Goal: Task Accomplishment & Management: Use online tool/utility

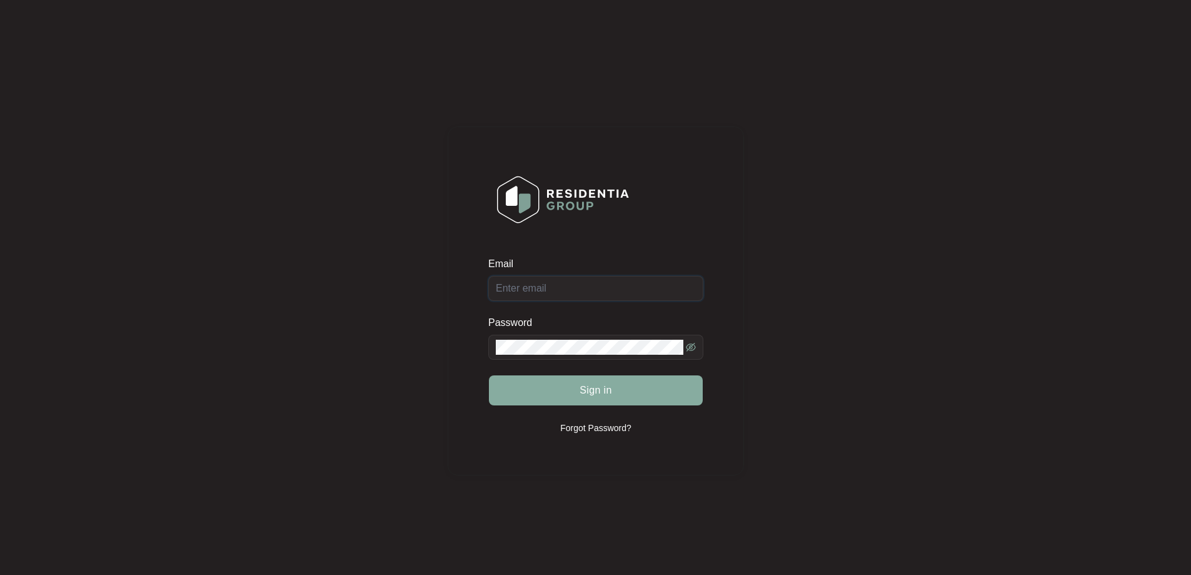
type input "[EMAIL_ADDRESS][DOMAIN_NAME]"
drag, startPoint x: 686, startPoint y: 381, endPoint x: 700, endPoint y: 377, distance: 14.4
click at [686, 381] on button "Sign in" at bounding box center [596, 390] width 214 height 30
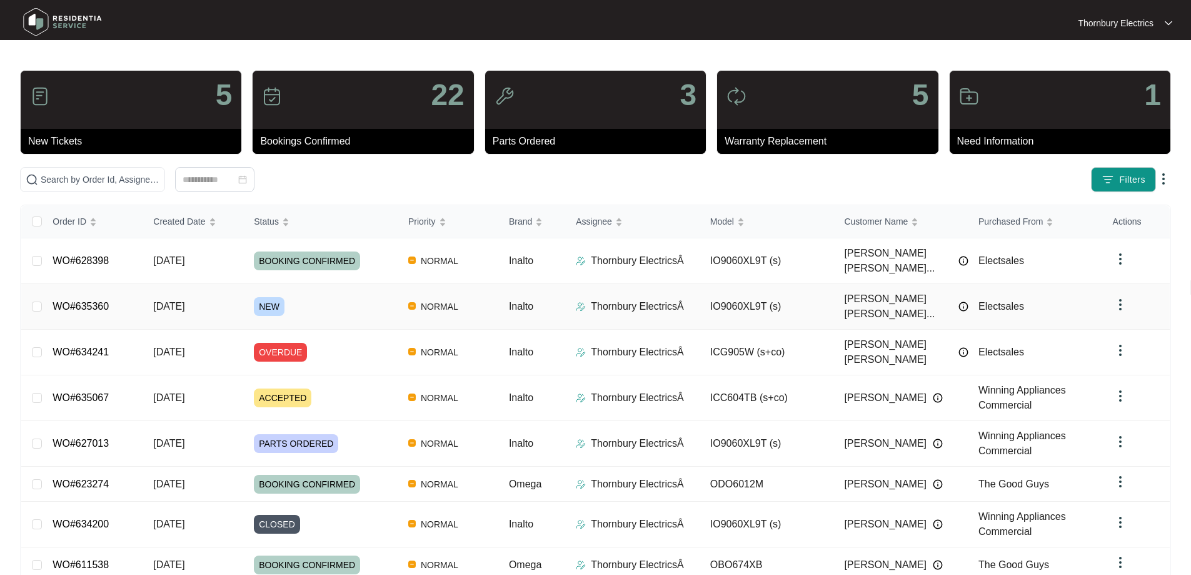
click at [264, 297] on span "NEW" at bounding box center [269, 306] width 31 height 19
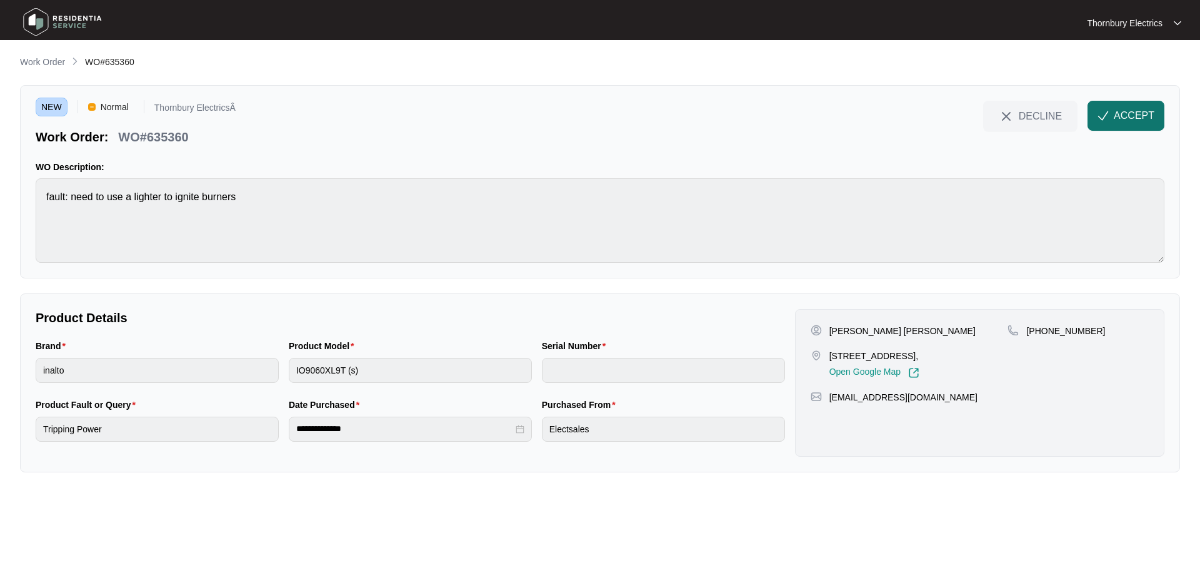
click at [1142, 118] on span "ACCEPT" at bounding box center [1134, 115] width 41 height 15
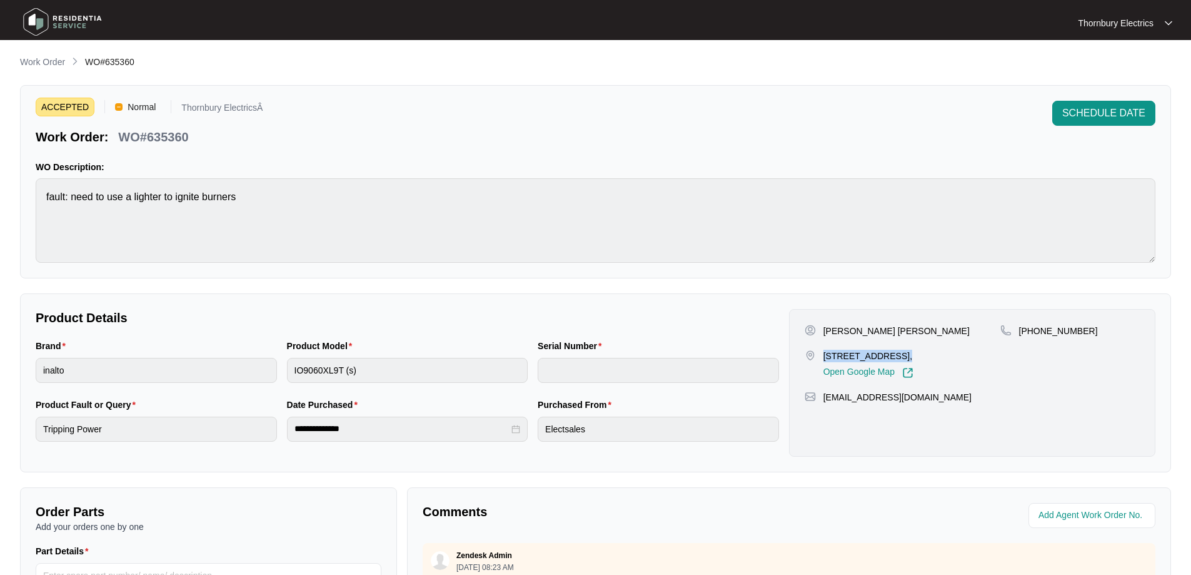
drag, startPoint x: 824, startPoint y: 359, endPoint x: 895, endPoint y: 354, distance: 70.9
click at [895, 354] on p "[STREET_ADDRESS]," at bounding box center [868, 355] width 90 height 13
copy p "[STREET_ADDRESS]"
click at [833, 329] on p "[PERSON_NAME] [PERSON_NAME]" at bounding box center [896, 330] width 146 height 13
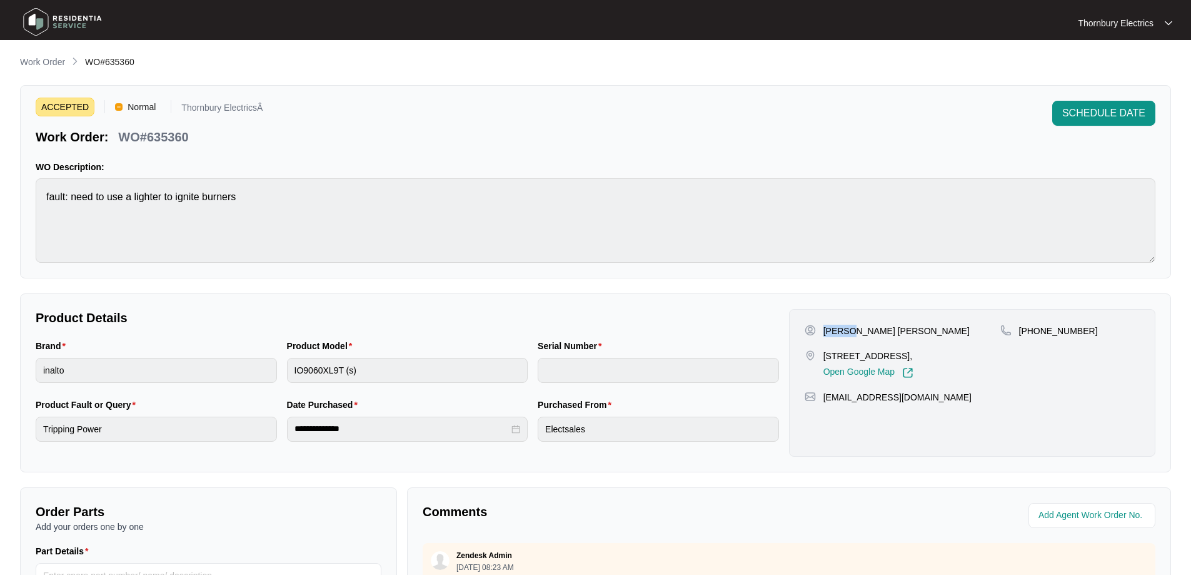
copy p "[PERSON_NAME]"
drag, startPoint x: 1086, startPoint y: 330, endPoint x: 1033, endPoint y: 335, distance: 52.8
click at [1033, 335] on div "[PHONE_NUMBER]" at bounding box center [1069, 330] width 139 height 13
click at [835, 331] on p "[PERSON_NAME] [PERSON_NAME]" at bounding box center [896, 330] width 146 height 13
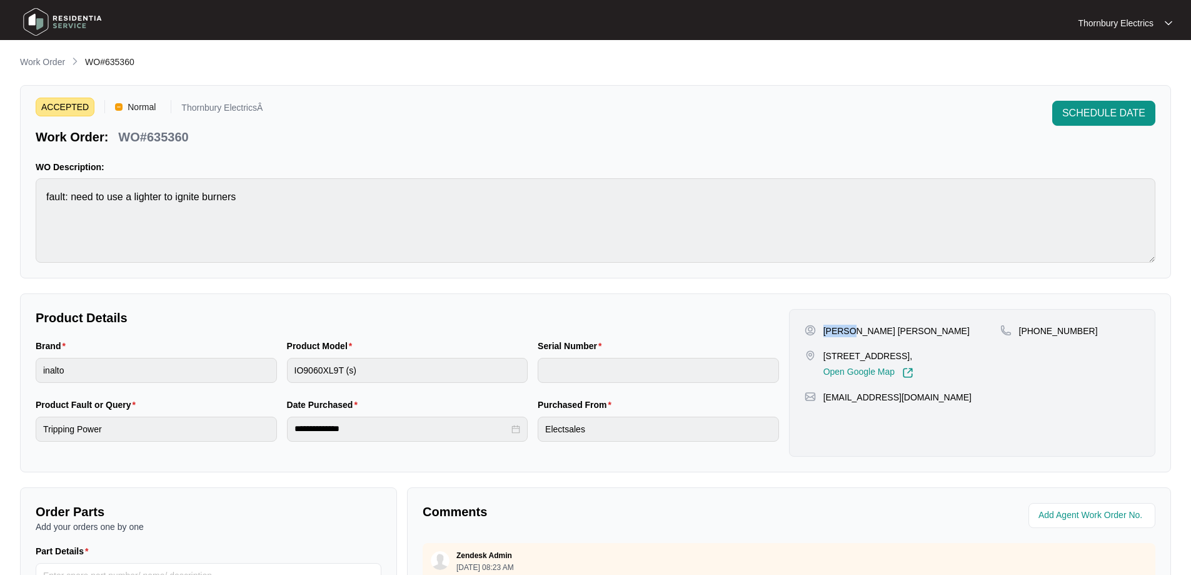
copy p "[PERSON_NAME]"
click at [879, 328] on p "[PERSON_NAME] [PERSON_NAME]" at bounding box center [896, 330] width 146 height 13
copy p "[PERSON_NAME]"
drag, startPoint x: 943, startPoint y: 397, endPoint x: 824, endPoint y: 409, distance: 120.0
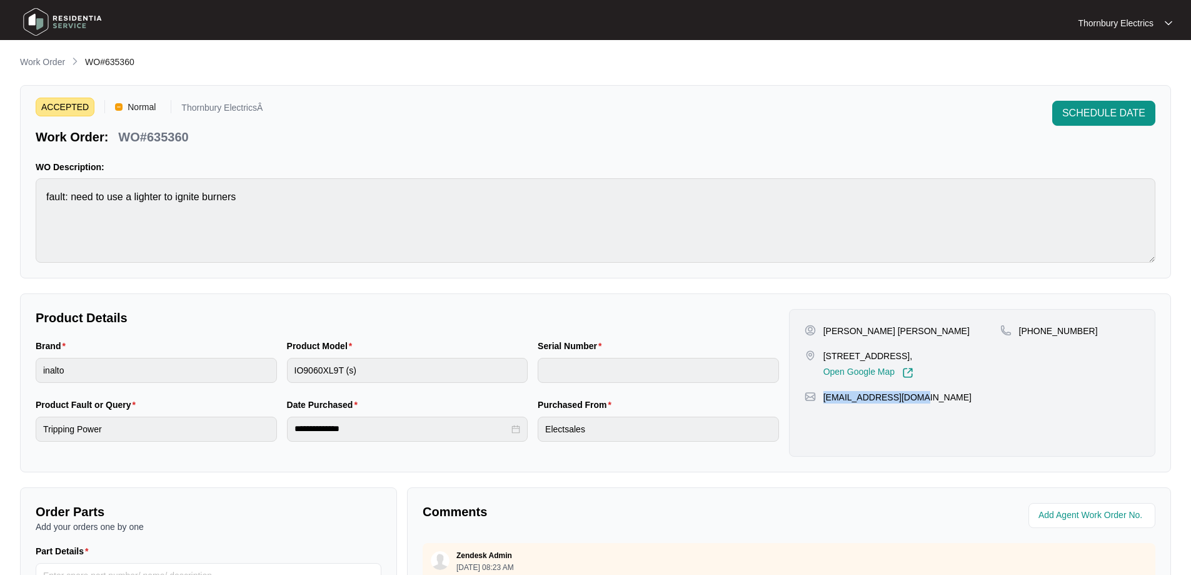
click at [824, 409] on div "[PERSON_NAME] [PERSON_NAME] [STREET_ADDRESS], Open Google Map [PHONE_NUMBER] [E…" at bounding box center [972, 383] width 366 height 148
copy p "[EMAIL_ADDRESS][DOMAIN_NAME]"
drag, startPoint x: 823, startPoint y: 358, endPoint x: 920, endPoint y: 356, distance: 96.9
click at [913, 356] on p "[STREET_ADDRESS]," at bounding box center [868, 355] width 90 height 13
copy p "[STREET_ADDRESS]"
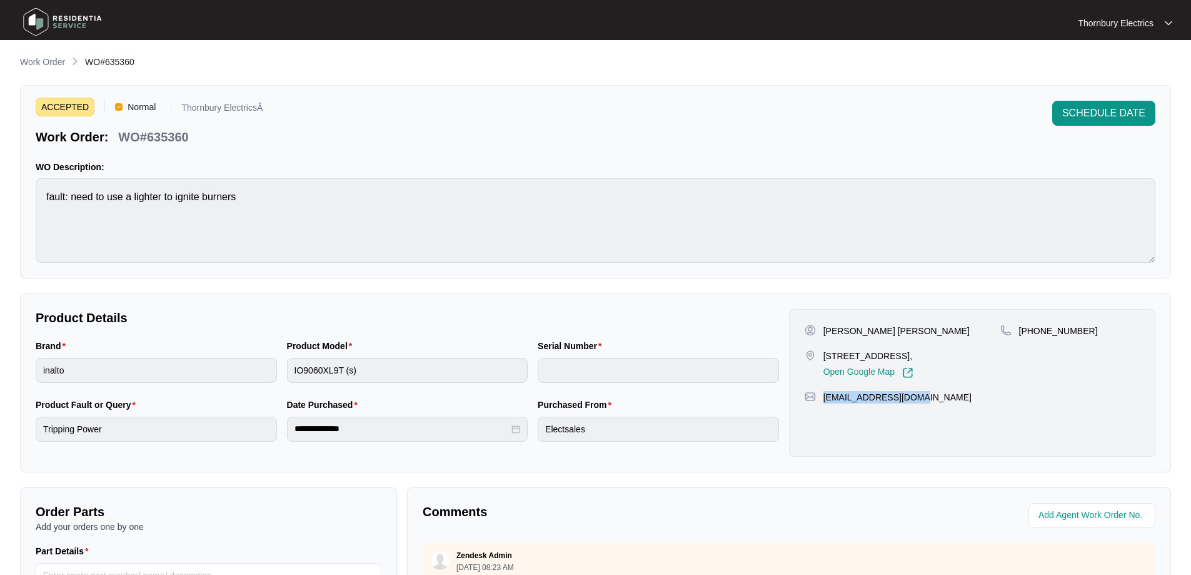
click at [173, 141] on p "WO#635360" at bounding box center [153, 137] width 70 height 18
copy p "635360"
